Goal: Use online tool/utility

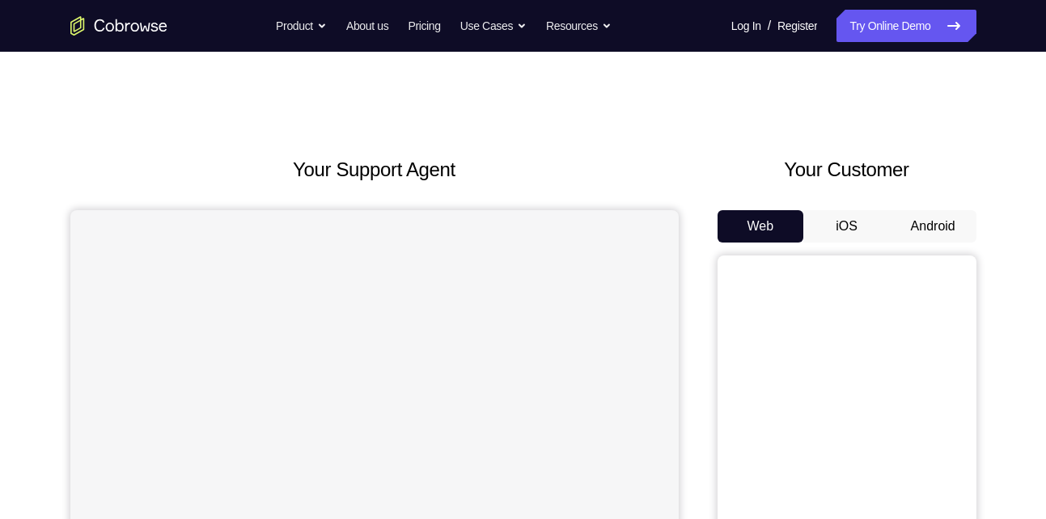
click at [920, 226] on button "Android" at bounding box center [933, 226] width 87 height 32
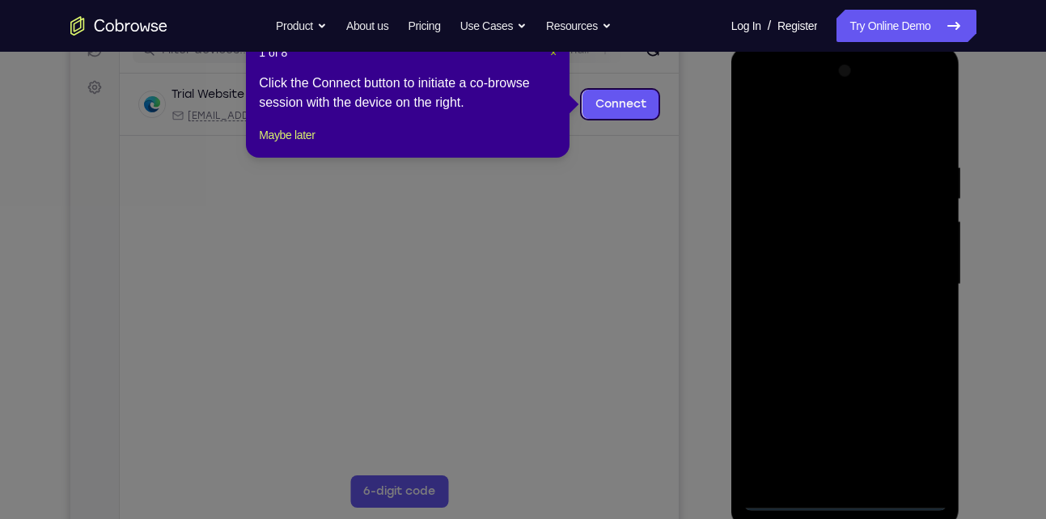
click at [552, 53] on span "×" at bounding box center [553, 52] width 6 height 13
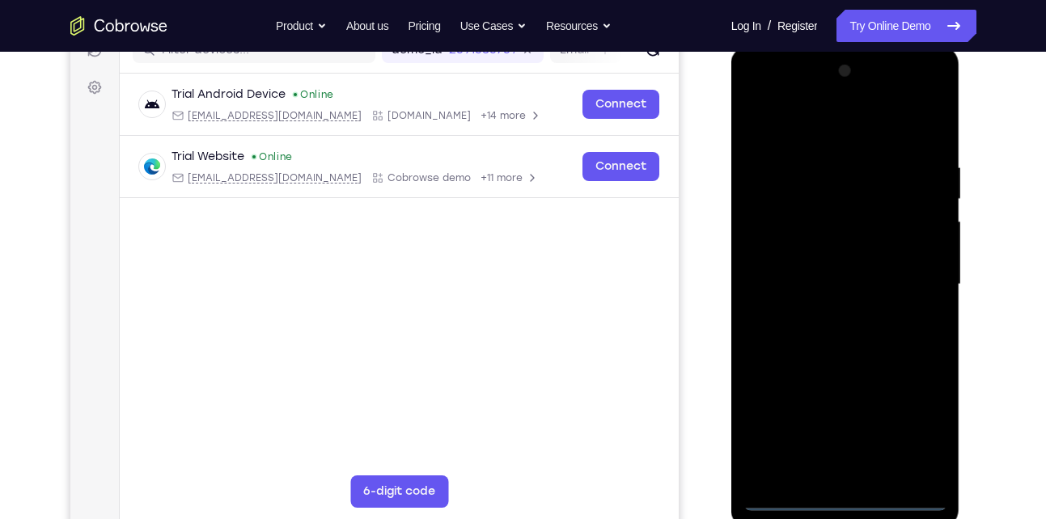
click at [844, 492] on div at bounding box center [845, 284] width 204 height 453
click at [839, 492] on div at bounding box center [845, 284] width 204 height 453
click at [840, 497] on div at bounding box center [845, 284] width 204 height 453
click at [911, 427] on div at bounding box center [845, 284] width 204 height 453
click at [810, 133] on div at bounding box center [845, 284] width 204 height 453
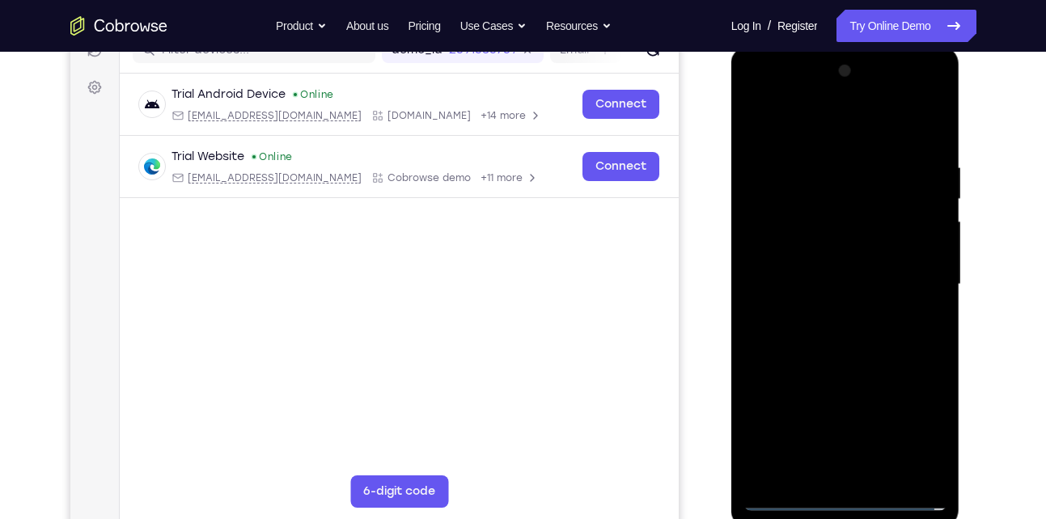
click at [916, 278] on div at bounding box center [845, 284] width 204 height 453
click at [820, 309] on div at bounding box center [845, 284] width 204 height 453
click at [838, 264] on div at bounding box center [845, 284] width 204 height 453
click at [848, 307] on div at bounding box center [845, 284] width 204 height 453
click at [816, 201] on div at bounding box center [845, 284] width 204 height 453
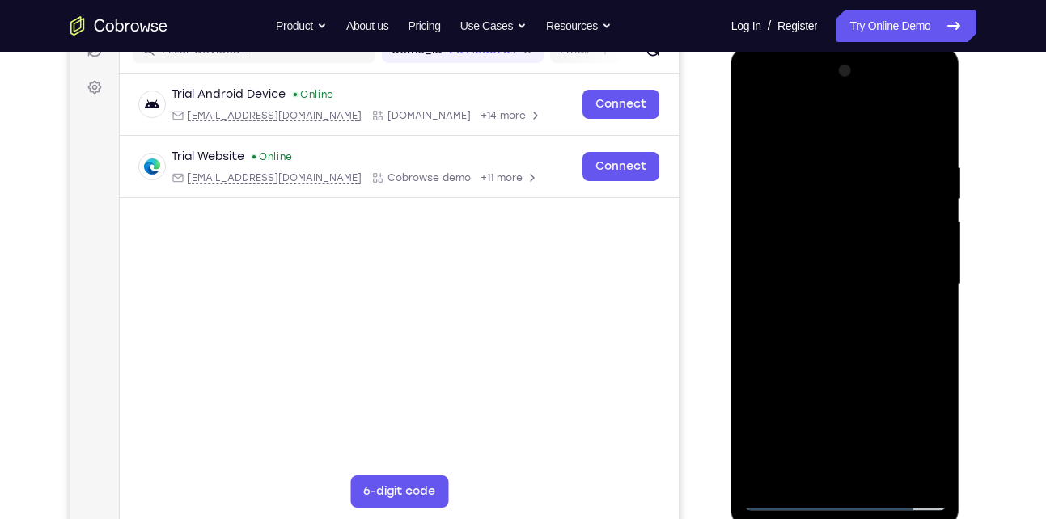
click at [812, 218] on div at bounding box center [845, 284] width 204 height 453
click at [929, 143] on div at bounding box center [845, 284] width 204 height 453
click at [816, 157] on div at bounding box center [845, 284] width 204 height 453
click at [929, 131] on div at bounding box center [845, 284] width 204 height 453
click at [921, 157] on div at bounding box center [845, 284] width 204 height 453
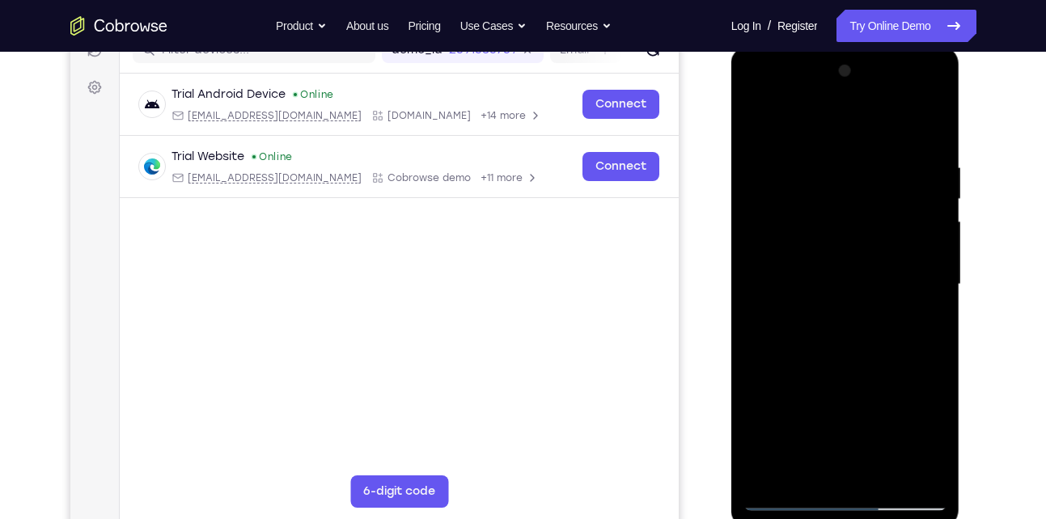
click at [927, 129] on div at bounding box center [845, 284] width 204 height 453
click at [935, 126] on div at bounding box center [845, 284] width 204 height 453
click at [758, 122] on div at bounding box center [845, 284] width 204 height 453
click at [884, 478] on div at bounding box center [845, 284] width 204 height 453
click at [849, 373] on div at bounding box center [845, 284] width 204 height 453
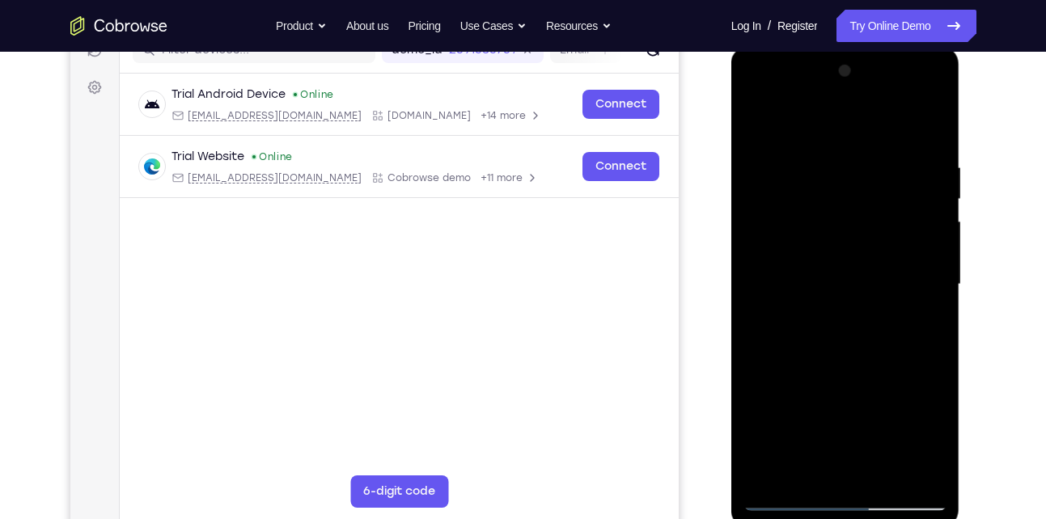
click at [827, 241] on div at bounding box center [845, 284] width 204 height 453
click at [860, 377] on div at bounding box center [845, 284] width 204 height 453
click at [916, 377] on div at bounding box center [845, 284] width 204 height 453
click at [802, 319] on div at bounding box center [845, 284] width 204 height 453
click at [804, 468] on div at bounding box center [845, 284] width 204 height 453
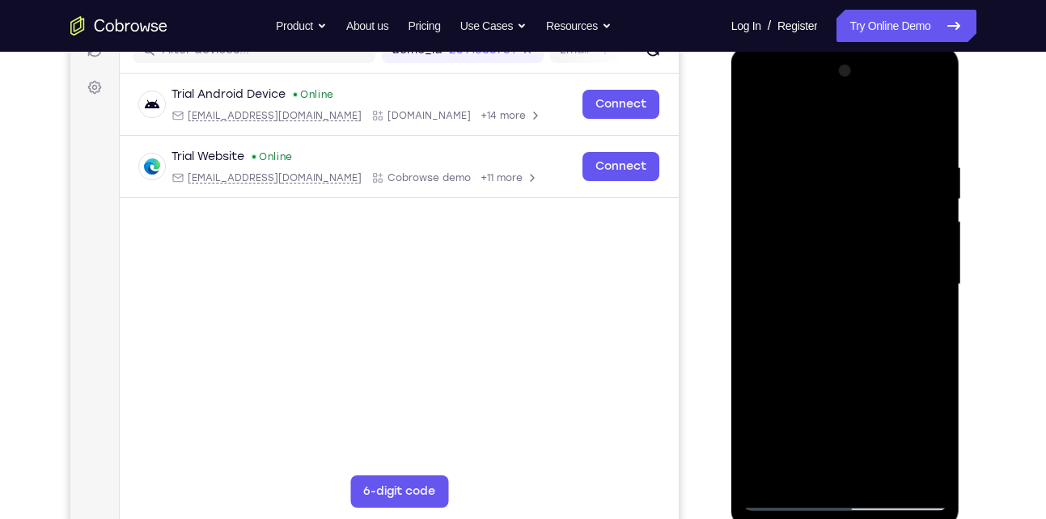
click at [884, 375] on div at bounding box center [845, 284] width 204 height 453
drag, startPoint x: 802, startPoint y: 427, endPoint x: 803, endPoint y: 298, distance: 129.4
click at [803, 298] on div at bounding box center [845, 284] width 204 height 453
drag, startPoint x: 841, startPoint y: 434, endPoint x: 846, endPoint y: 274, distance: 160.2
click at [846, 274] on div at bounding box center [845, 284] width 204 height 453
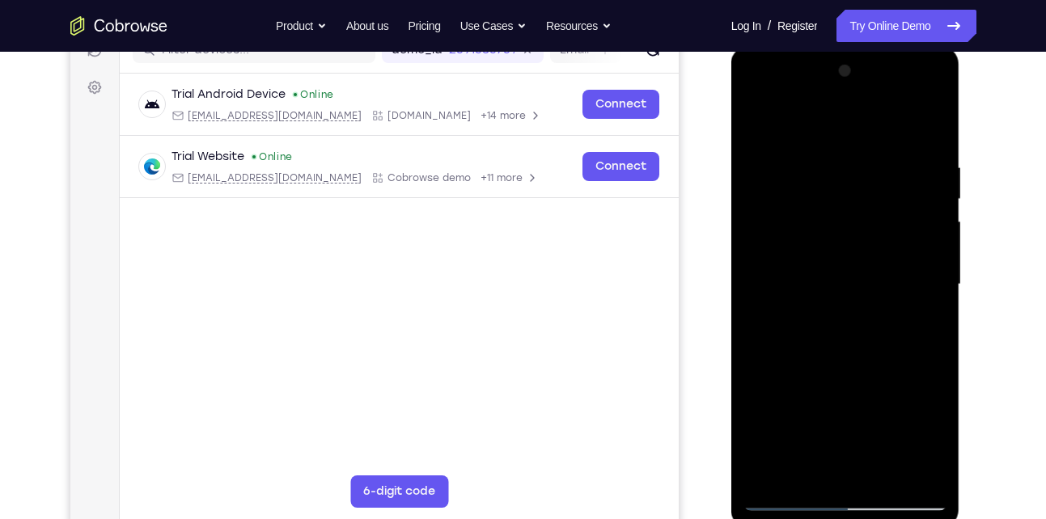
click at [758, 434] on div at bounding box center [845, 284] width 204 height 453
click at [840, 206] on div at bounding box center [845, 284] width 204 height 453
click at [872, 358] on div at bounding box center [845, 284] width 204 height 453
click at [793, 324] on div at bounding box center [845, 284] width 204 height 453
click at [780, 332] on div at bounding box center [845, 284] width 204 height 453
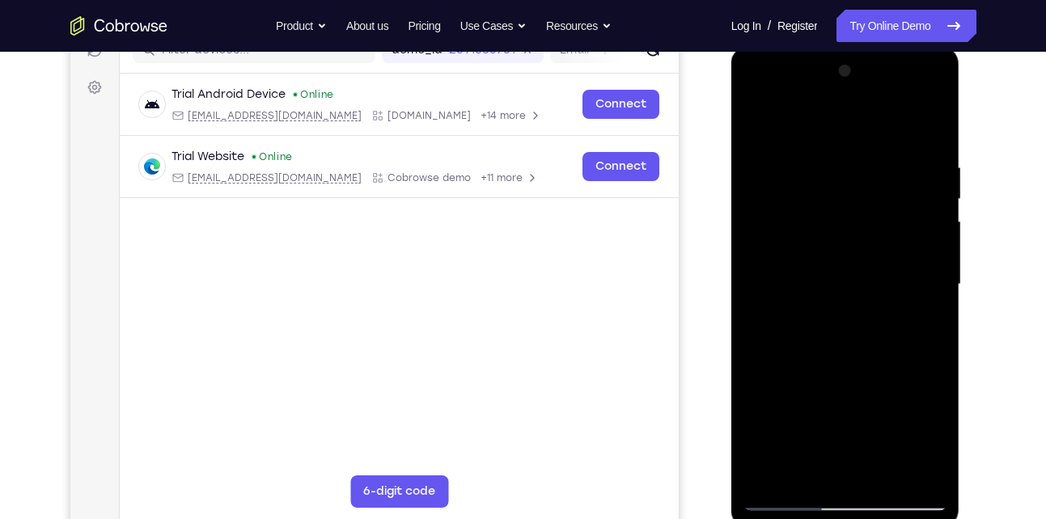
click at [823, 325] on div at bounding box center [845, 284] width 204 height 453
click at [802, 467] on div at bounding box center [845, 284] width 204 height 453
click at [775, 373] on div at bounding box center [845, 284] width 204 height 453
click at [798, 312] on div at bounding box center [845, 284] width 204 height 453
click at [756, 124] on div at bounding box center [845, 284] width 204 height 453
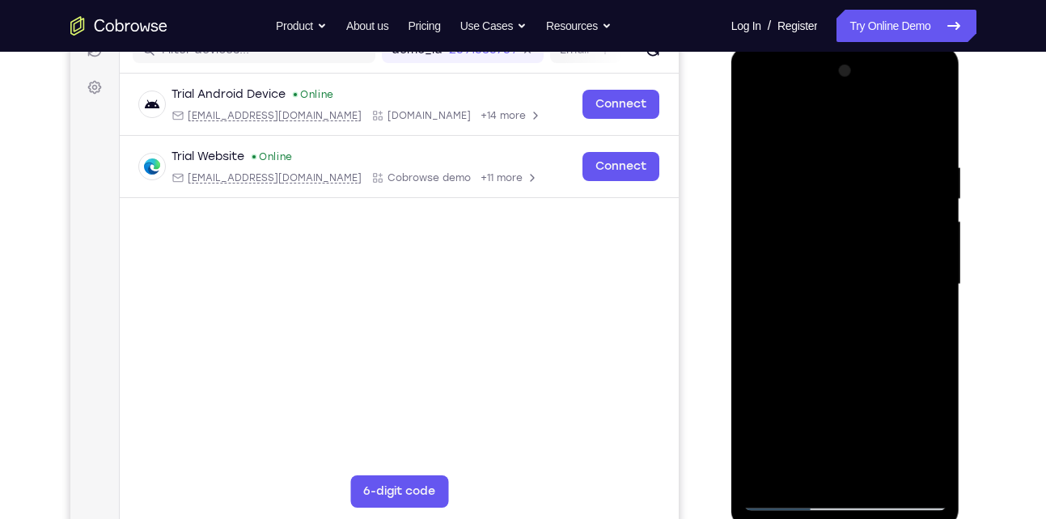
click at [762, 123] on div at bounding box center [845, 284] width 204 height 453
drag, startPoint x: 815, startPoint y: 358, endPoint x: 813, endPoint y: 168, distance: 189.3
click at [813, 168] on div at bounding box center [845, 284] width 204 height 453
drag, startPoint x: 840, startPoint y: 315, endPoint x: 857, endPoint y: 54, distance: 261.0
click at [857, 54] on div at bounding box center [845, 287] width 229 height 482
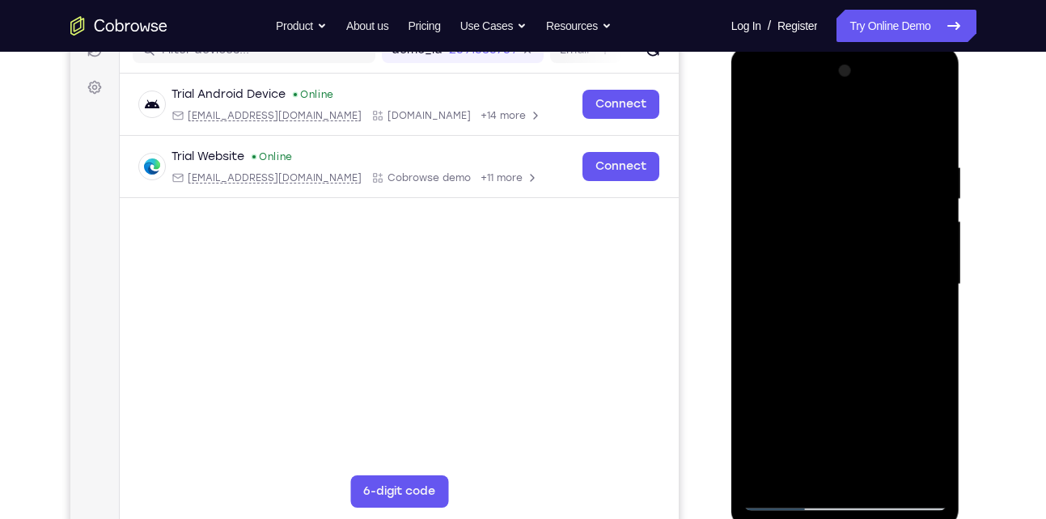
drag, startPoint x: 866, startPoint y: 295, endPoint x: 874, endPoint y: 130, distance: 165.2
click at [874, 130] on div at bounding box center [845, 284] width 204 height 453
drag, startPoint x: 847, startPoint y: 315, endPoint x: 874, endPoint y: 123, distance: 193.6
click at [874, 123] on div at bounding box center [845, 284] width 204 height 453
click at [940, 455] on div at bounding box center [845, 284] width 204 height 453
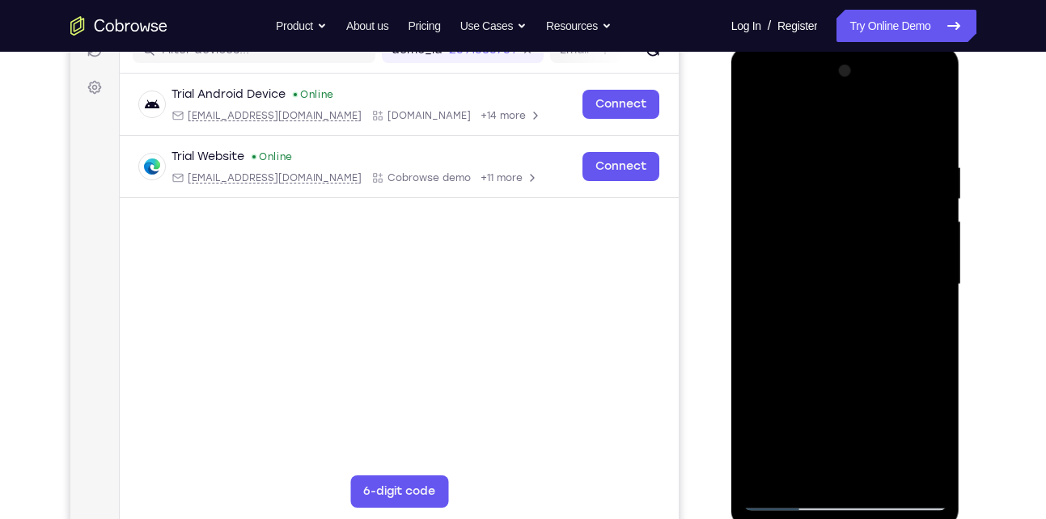
drag, startPoint x: 830, startPoint y: 414, endPoint x: 829, endPoint y: 235, distance: 179.6
click at [829, 235] on div at bounding box center [845, 284] width 204 height 453
drag, startPoint x: 874, startPoint y: 383, endPoint x: 886, endPoint y: 281, distance: 101.7
click at [886, 281] on div at bounding box center [845, 284] width 204 height 453
click at [933, 300] on div at bounding box center [845, 284] width 204 height 453
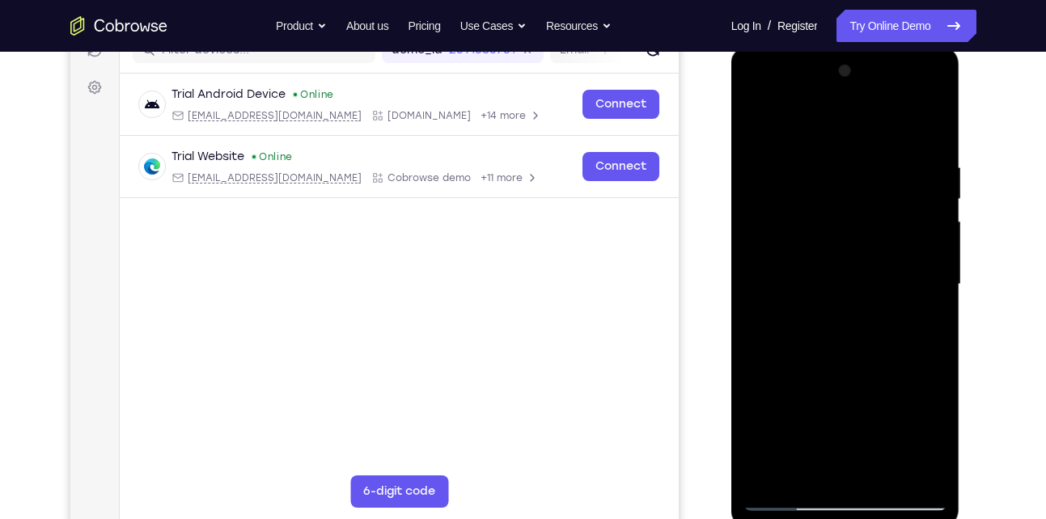
click at [933, 300] on div at bounding box center [845, 284] width 204 height 453
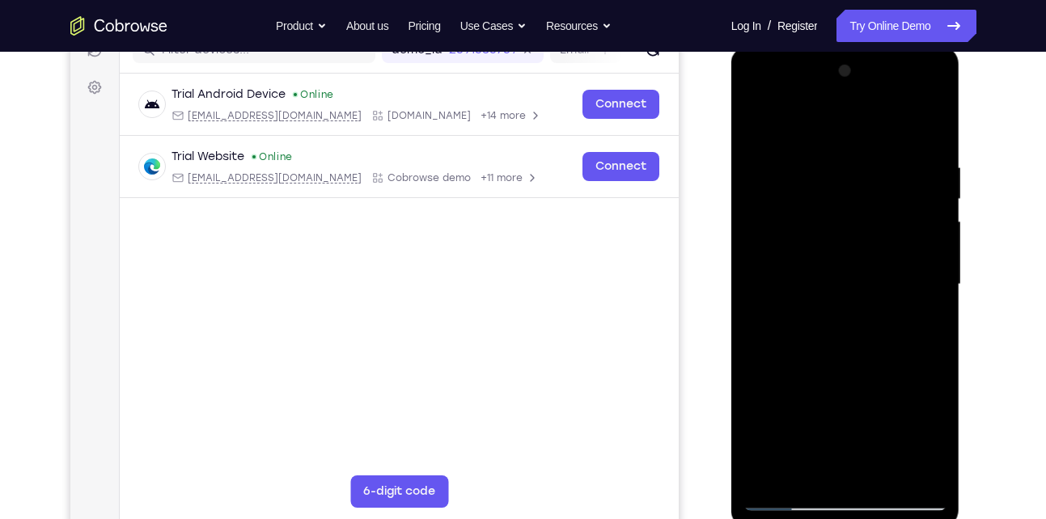
click at [934, 305] on div at bounding box center [845, 284] width 204 height 453
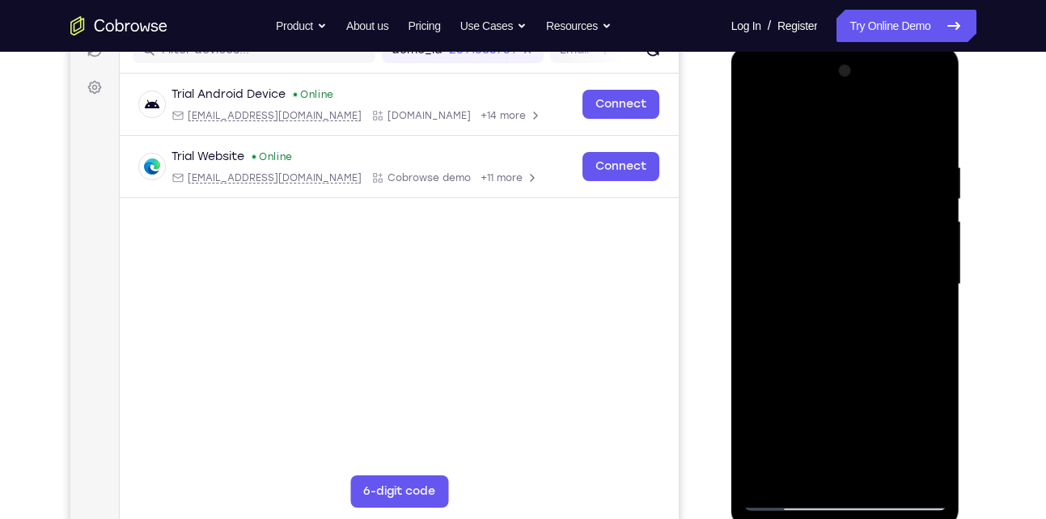
drag, startPoint x: 852, startPoint y: 353, endPoint x: 843, endPoint y: 116, distance: 236.4
click at [843, 116] on div at bounding box center [845, 284] width 204 height 453
drag, startPoint x: 849, startPoint y: 353, endPoint x: 852, endPoint y: 129, distance: 223.3
click at [852, 129] on div at bounding box center [845, 284] width 204 height 453
drag, startPoint x: 854, startPoint y: 194, endPoint x: 857, endPoint y: 395, distance: 200.6
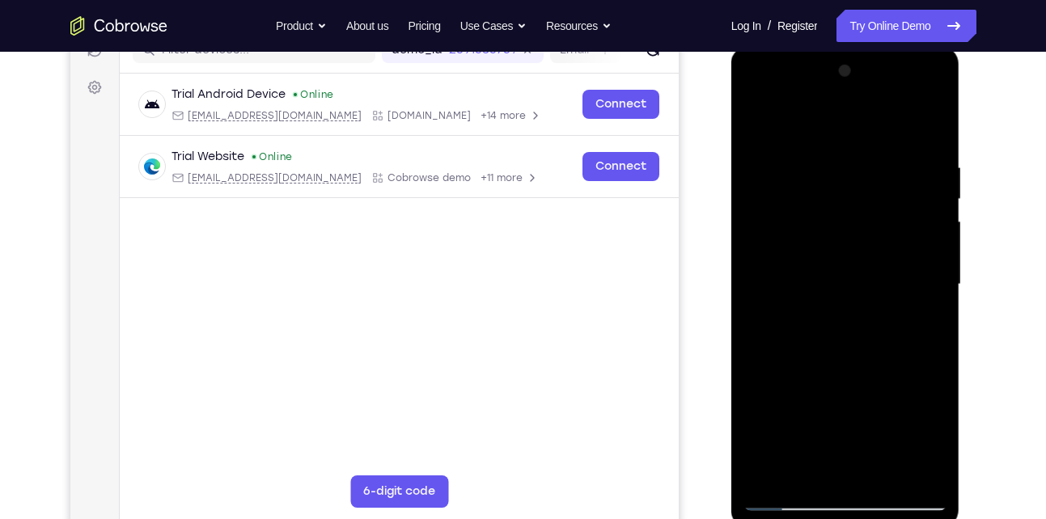
click at [857, 395] on div at bounding box center [845, 284] width 204 height 453
drag, startPoint x: 869, startPoint y: 256, endPoint x: 855, endPoint y: 472, distance: 216.4
click at [855, 472] on div at bounding box center [845, 284] width 204 height 453
drag, startPoint x: 877, startPoint y: 273, endPoint x: 875, endPoint y: 295, distance: 21.9
click at [875, 295] on div at bounding box center [845, 284] width 204 height 453
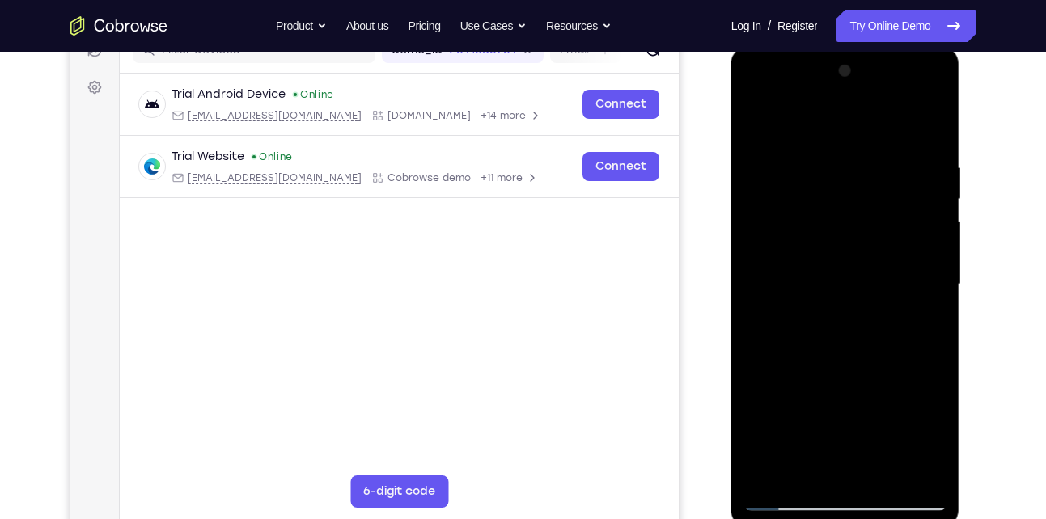
drag, startPoint x: 865, startPoint y: 353, endPoint x: 879, endPoint y: 126, distance: 226.9
click at [879, 126] on div at bounding box center [845, 284] width 204 height 453
drag, startPoint x: 827, startPoint y: 386, endPoint x: 828, endPoint y: 159, distance: 226.5
click at [828, 159] on div at bounding box center [845, 284] width 204 height 453
drag, startPoint x: 849, startPoint y: 336, endPoint x: 866, endPoint y: 119, distance: 217.4
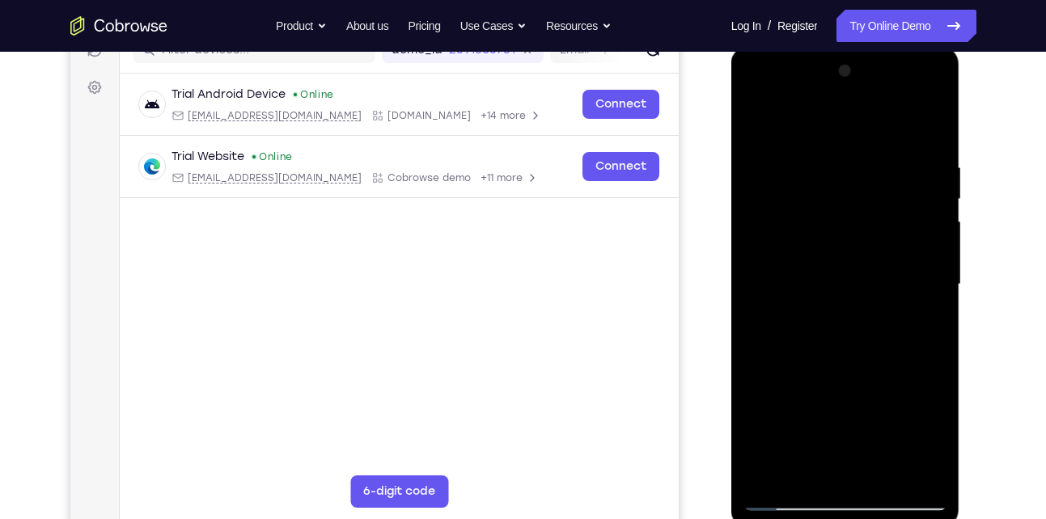
click at [866, 119] on div at bounding box center [845, 284] width 204 height 453
drag, startPoint x: 866, startPoint y: 119, endPoint x: 886, endPoint y: -35, distance: 154.9
click at [886, 46] on html "Online web based iOS Simulators and Android Emulators. Run iPhone, iPad, Mobile…" at bounding box center [846, 288] width 231 height 485
drag, startPoint x: 859, startPoint y: 298, endPoint x: 875, endPoint y: 70, distance: 228.7
click at [875, 70] on div at bounding box center [845, 284] width 204 height 453
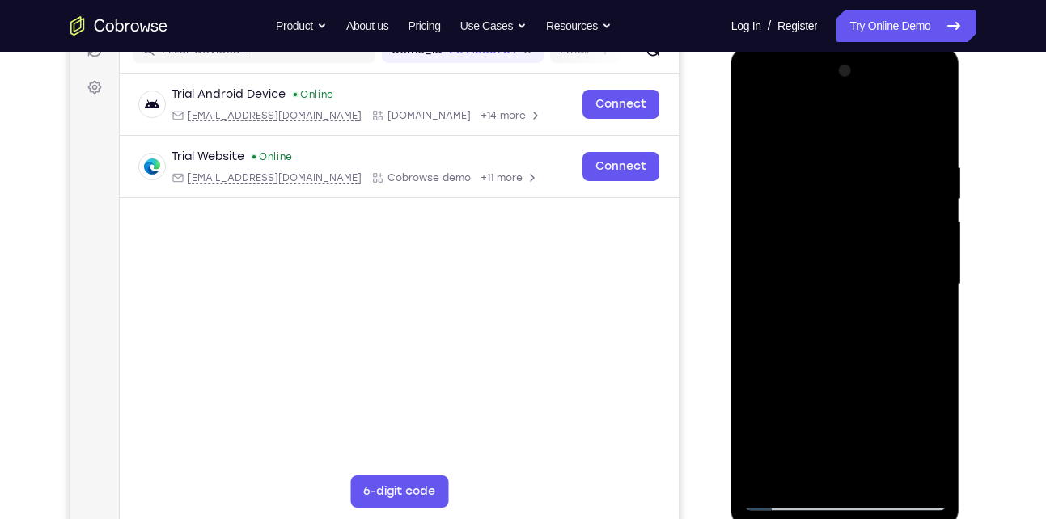
drag, startPoint x: 865, startPoint y: 325, endPoint x: 861, endPoint y: 83, distance: 242.7
click at [861, 83] on div at bounding box center [845, 284] width 204 height 453
drag, startPoint x: 875, startPoint y: 328, endPoint x: 845, endPoint y: 454, distance: 129.7
click at [845, 454] on div at bounding box center [845, 284] width 204 height 453
click at [767, 274] on div at bounding box center [845, 284] width 204 height 453
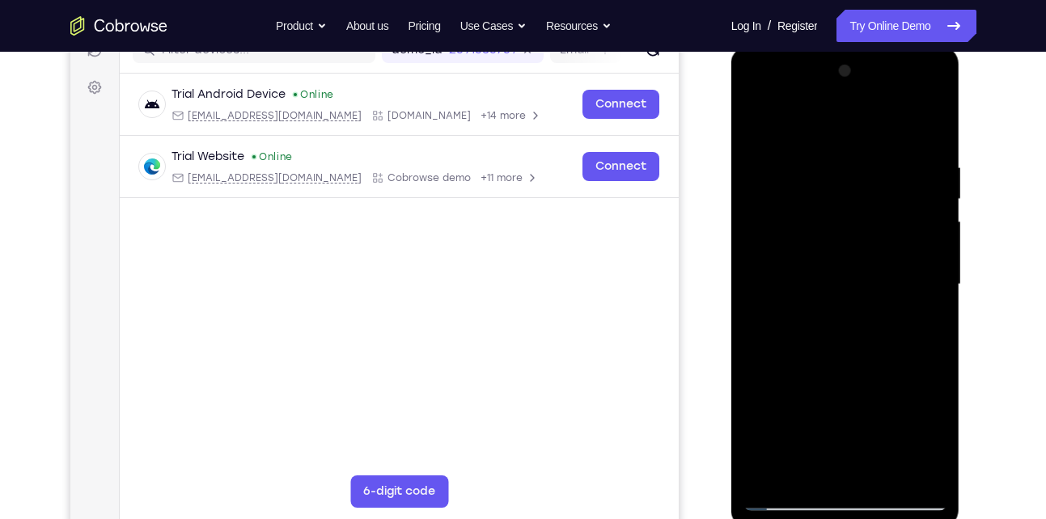
drag, startPoint x: 878, startPoint y: 375, endPoint x: 898, endPoint y: 116, distance: 260.4
click at [898, 116] on div at bounding box center [845, 284] width 204 height 453
drag, startPoint x: 906, startPoint y: 346, endPoint x: 891, endPoint y: 536, distance: 190.7
click at [891, 518] on html "Online web based iOS Simulators and Android Emulators. Run iPhone, iPad, Mobile…" at bounding box center [846, 288] width 231 height 485
drag, startPoint x: 870, startPoint y: 360, endPoint x: 877, endPoint y: 186, distance: 174.1
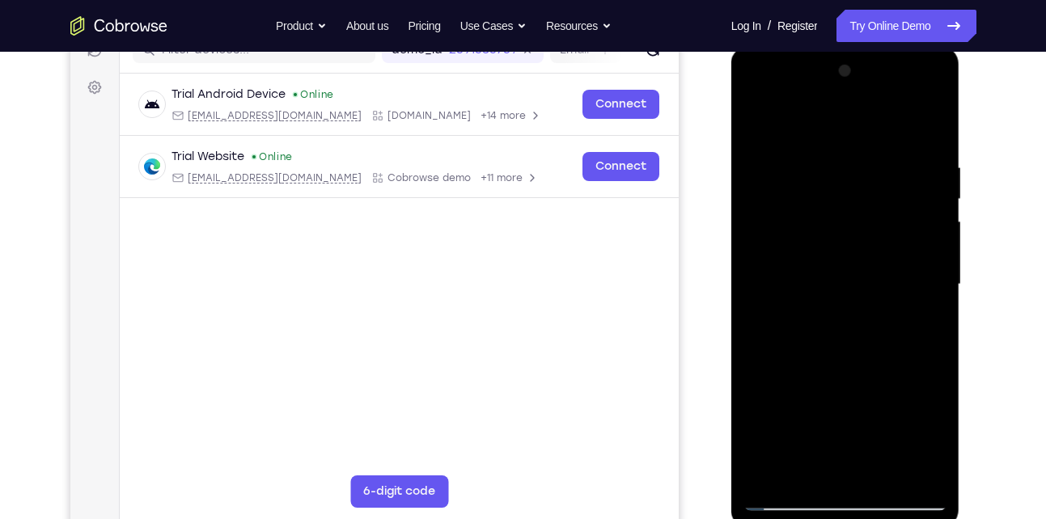
click at [877, 186] on div at bounding box center [845, 284] width 204 height 453
drag, startPoint x: 810, startPoint y: 333, endPoint x: 810, endPoint y: 109, distance: 224.1
click at [810, 109] on div at bounding box center [845, 284] width 204 height 453
drag, startPoint x: 857, startPoint y: 396, endPoint x: 853, endPoint y: 554, distance: 158.6
click at [853, 518] on html "Online web based iOS Simulators and Android Emulators. Run iPhone, iPad, Mobile…" at bounding box center [846, 288] width 231 height 485
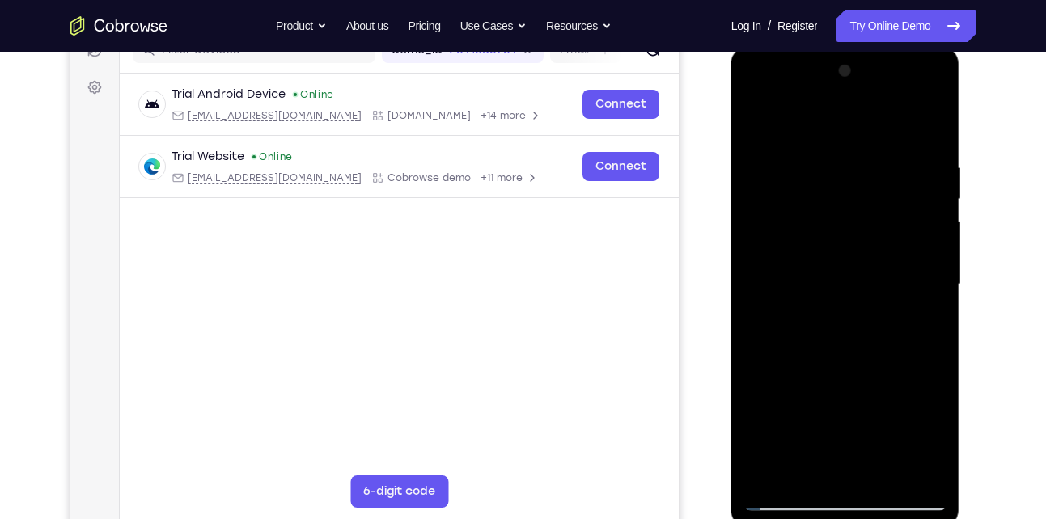
drag, startPoint x: 865, startPoint y: 329, endPoint x: 850, endPoint y: 463, distance: 134.3
click at [850, 463] on div at bounding box center [845, 284] width 204 height 453
click at [931, 277] on div at bounding box center [845, 284] width 204 height 453
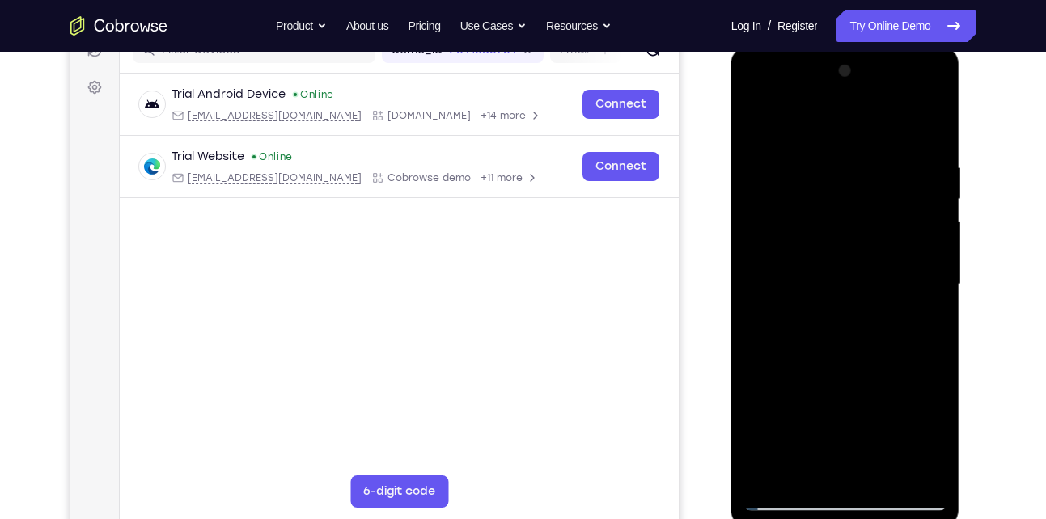
drag, startPoint x: 853, startPoint y: 374, endPoint x: 870, endPoint y: 114, distance: 260.2
click at [870, 114] on div at bounding box center [845, 284] width 204 height 453
drag, startPoint x: 870, startPoint y: 335, endPoint x: 870, endPoint y: 141, distance: 194.1
click at [870, 141] on div at bounding box center [845, 284] width 204 height 453
drag, startPoint x: 902, startPoint y: 324, endPoint x: 885, endPoint y: 117, distance: 207.0
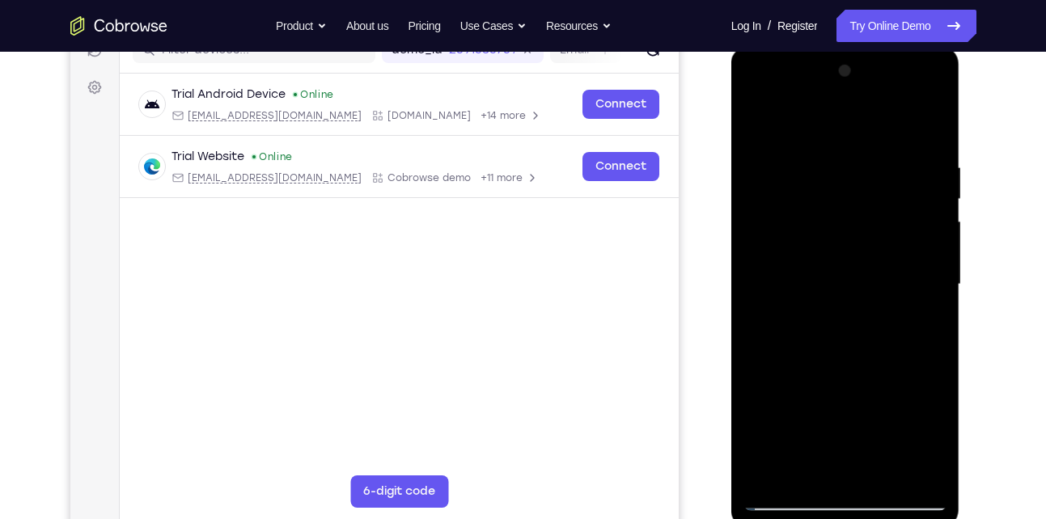
click at [885, 117] on div at bounding box center [845, 284] width 204 height 453
drag, startPoint x: 861, startPoint y: 309, endPoint x: 861, endPoint y: 116, distance: 192.5
click at [861, 116] on div at bounding box center [845, 284] width 204 height 453
drag, startPoint x: 849, startPoint y: 338, endPoint x: 854, endPoint y: 112, distance: 226.5
click at [854, 112] on div at bounding box center [845, 284] width 204 height 453
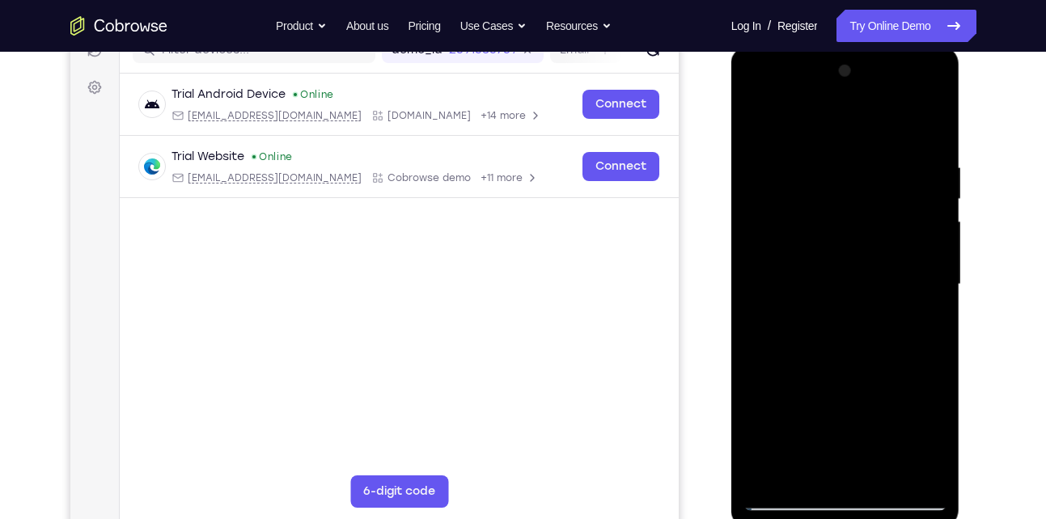
drag, startPoint x: 852, startPoint y: 344, endPoint x: 853, endPoint y: 164, distance: 179.6
click at [853, 164] on div at bounding box center [845, 284] width 204 height 453
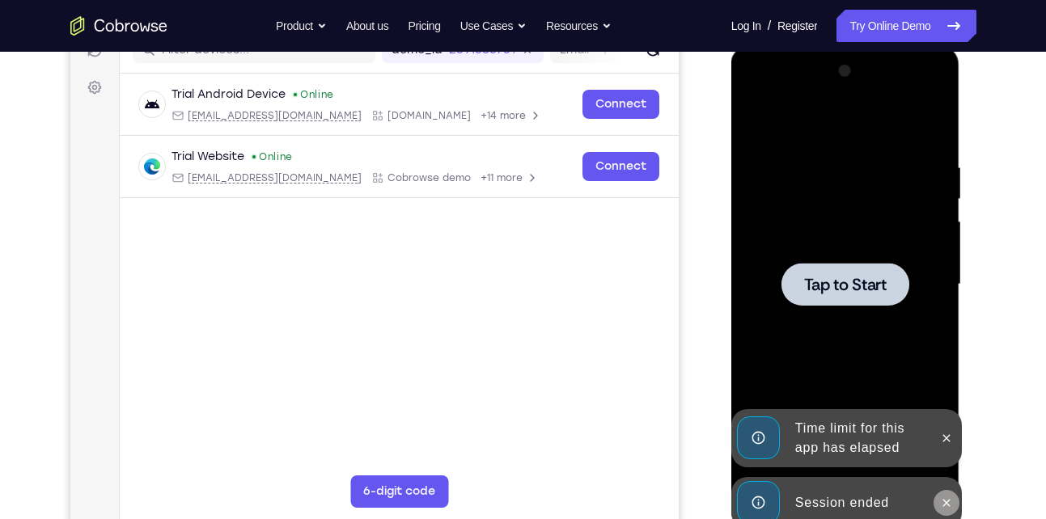
click at [946, 505] on icon at bounding box center [946, 503] width 13 height 13
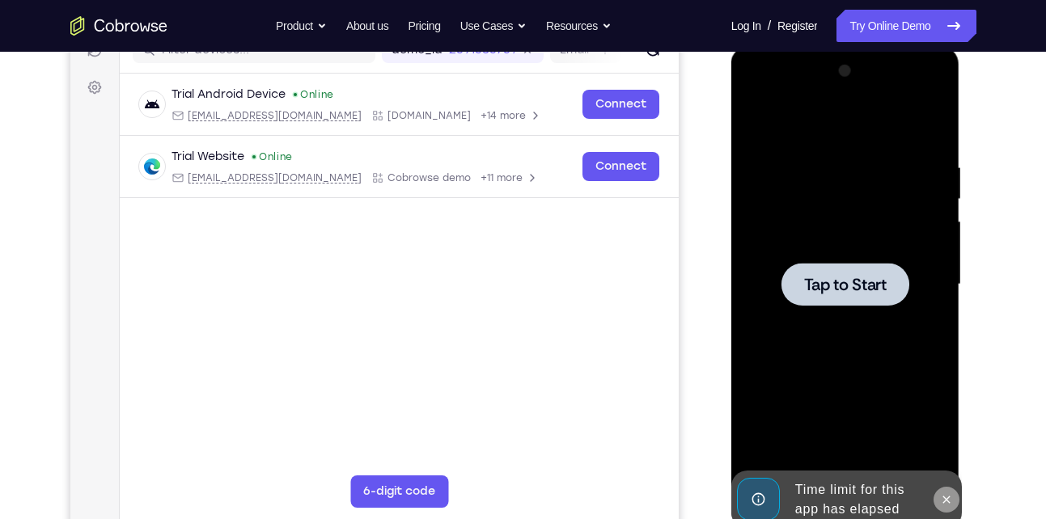
click at [942, 489] on button at bounding box center [946, 500] width 26 height 26
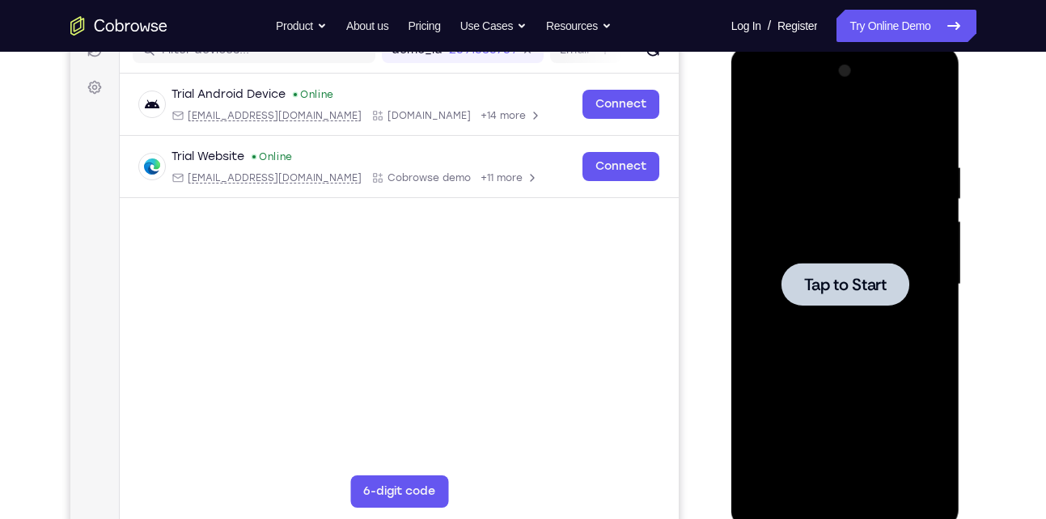
click at [827, 285] on span "Tap to Start" at bounding box center [845, 285] width 83 height 16
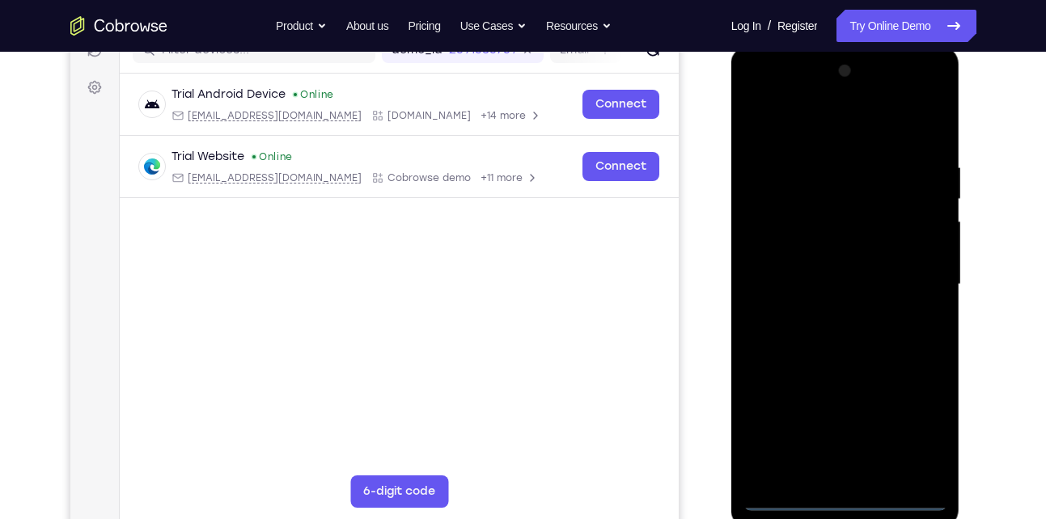
click at [843, 491] on div at bounding box center [845, 284] width 204 height 453
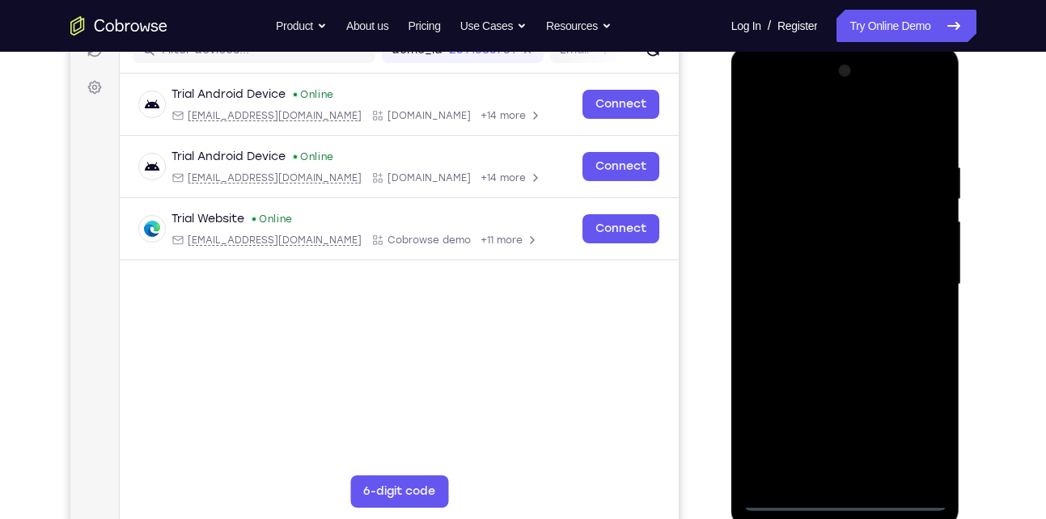
click at [844, 501] on div at bounding box center [845, 284] width 204 height 453
click at [915, 427] on div at bounding box center [845, 284] width 204 height 453
click at [794, 130] on div at bounding box center [845, 284] width 204 height 453
click at [912, 273] on div at bounding box center [845, 284] width 204 height 453
click at [826, 311] on div at bounding box center [845, 284] width 204 height 453
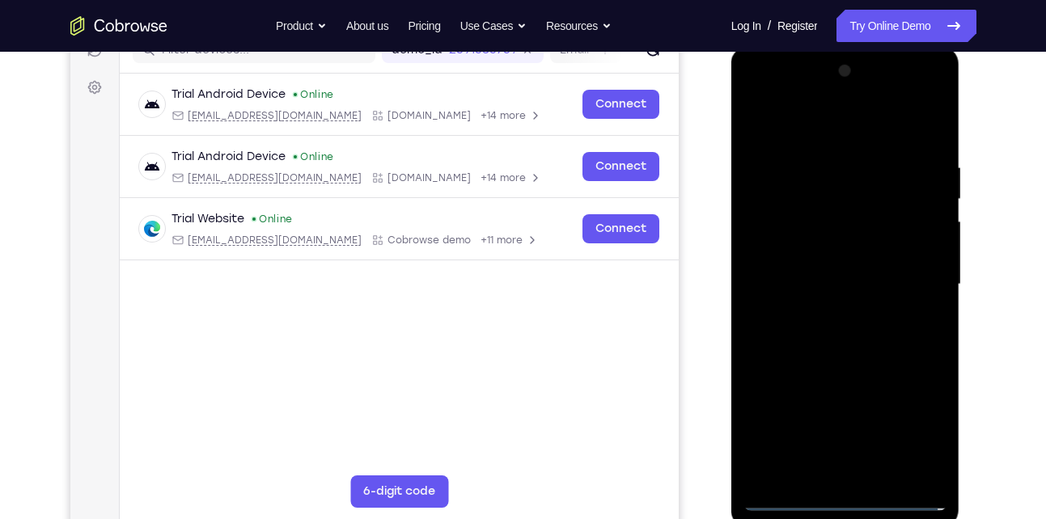
click at [827, 271] on div at bounding box center [845, 284] width 204 height 453
click at [816, 221] on div at bounding box center [845, 284] width 204 height 453
click at [815, 220] on div at bounding box center [845, 284] width 204 height 453
click at [835, 307] on div at bounding box center [845, 284] width 204 height 453
click at [829, 210] on div at bounding box center [845, 284] width 204 height 453
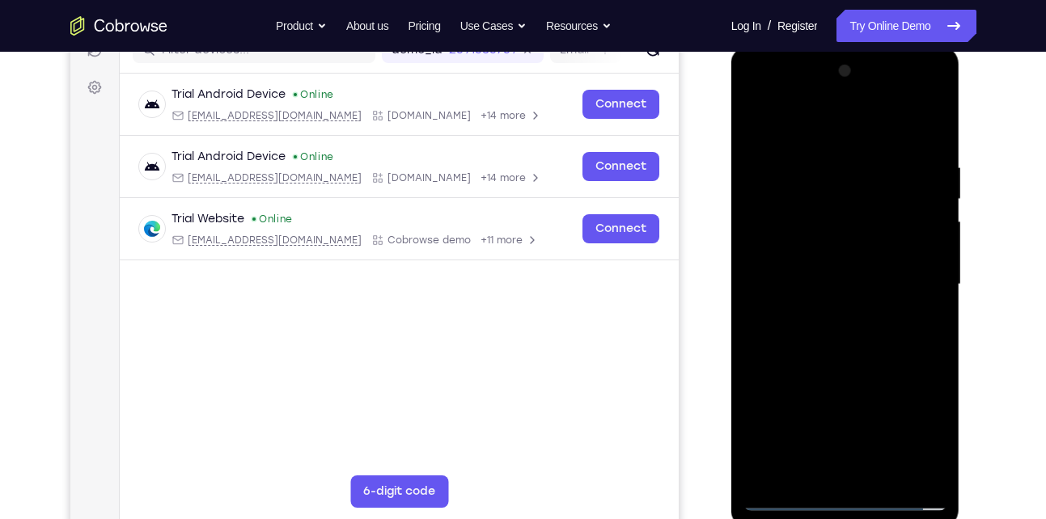
click at [840, 239] on div at bounding box center [845, 284] width 204 height 453
click at [806, 203] on div at bounding box center [845, 284] width 204 height 453
click at [927, 146] on div at bounding box center [845, 284] width 204 height 453
click at [886, 478] on div at bounding box center [845, 284] width 204 height 453
click at [849, 371] on div at bounding box center [845, 284] width 204 height 453
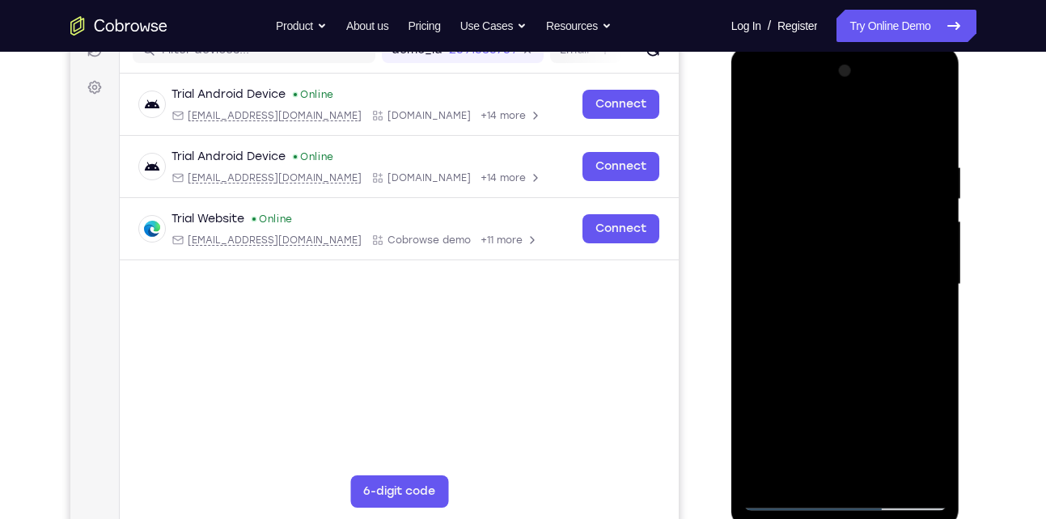
click at [832, 238] on div at bounding box center [845, 284] width 204 height 453
click at [918, 321] on div at bounding box center [845, 284] width 204 height 453
click at [756, 121] on div at bounding box center [845, 284] width 204 height 453
click at [761, 116] on div at bounding box center [845, 284] width 204 height 453
